Goal: Information Seeking & Learning: Learn about a topic

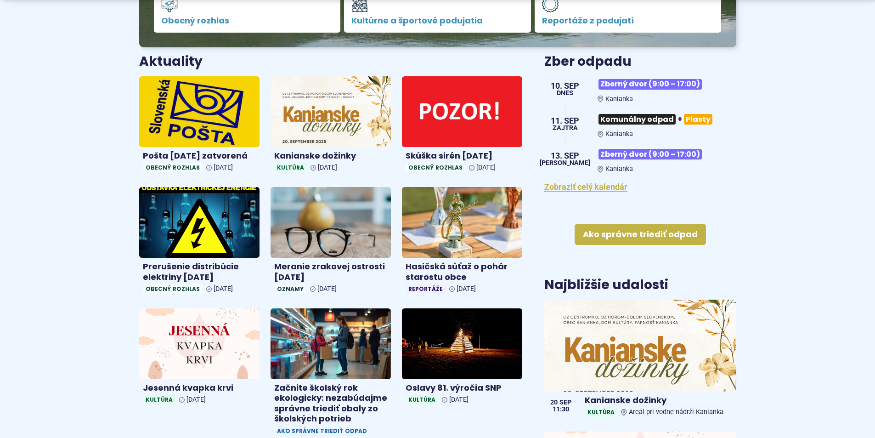
scroll to position [367, 0]
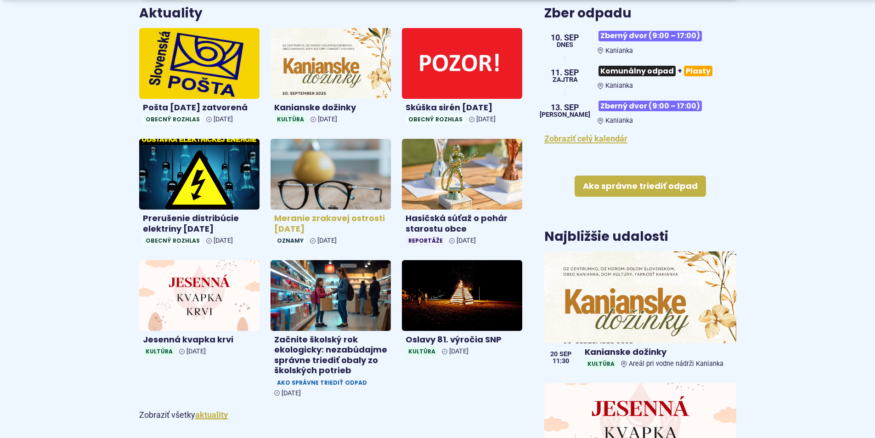
click at [359, 218] on h4 "Meranie zrakovej ostrosti 9.9.2025" at bounding box center [330, 223] width 113 height 21
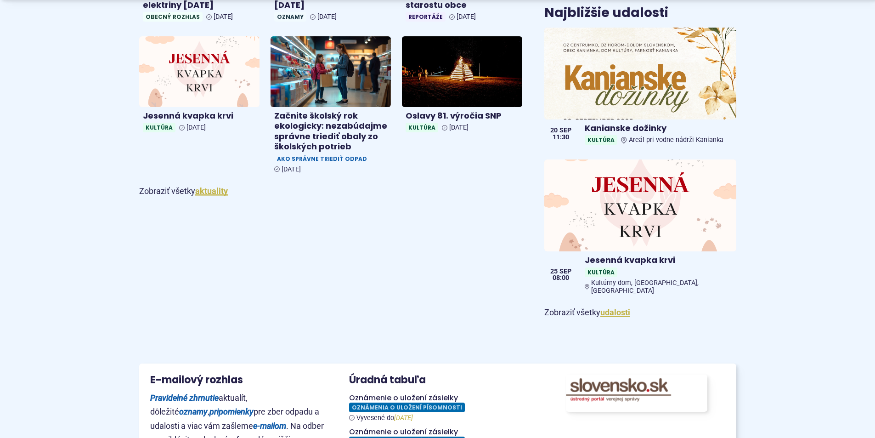
scroll to position [321, 0]
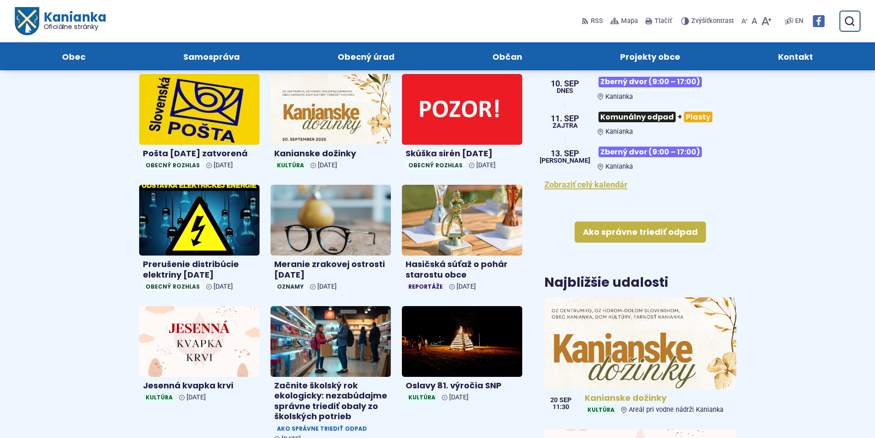
click at [656, 342] on img at bounding box center [640, 343] width 220 height 106
